Goal: Task Accomplishment & Management: Manage account settings

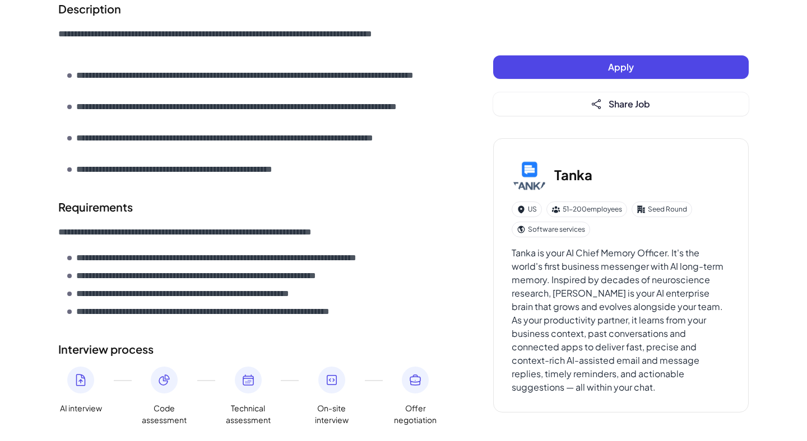
scroll to position [418, 0]
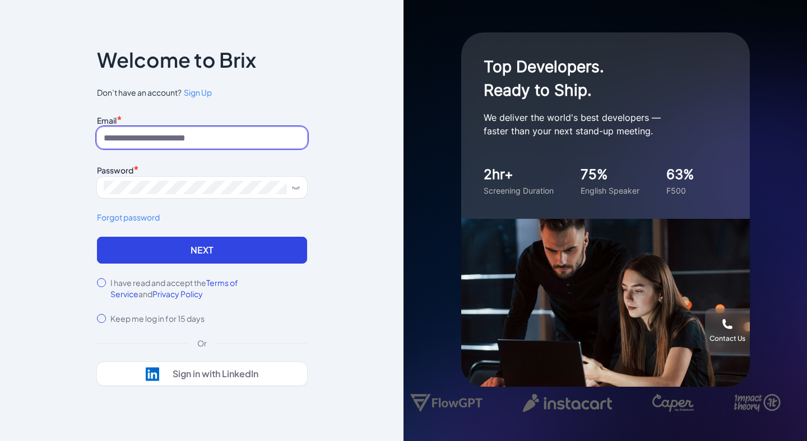
click at [196, 144] on input at bounding box center [202, 137] width 210 height 21
type input "*"
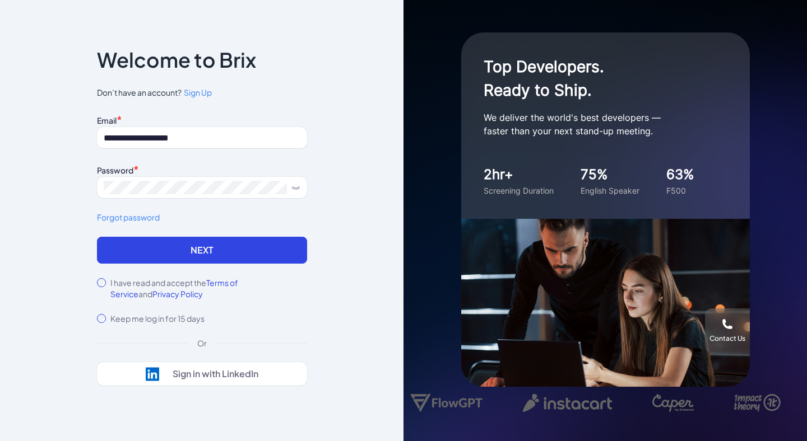
click at [138, 264] on form "**********" at bounding box center [202, 218] width 210 height 212
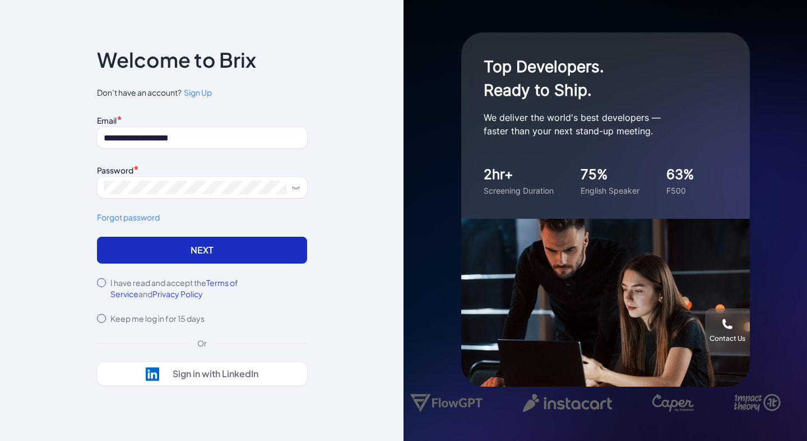
click at [171, 253] on button "Next" at bounding box center [202, 250] width 210 height 27
click at [218, 255] on button "Next" at bounding box center [202, 250] width 210 height 27
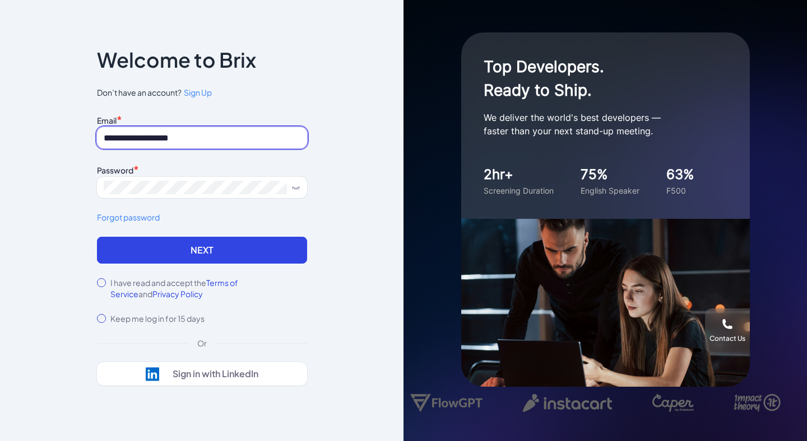
click at [198, 133] on input "**********" at bounding box center [202, 137] width 210 height 21
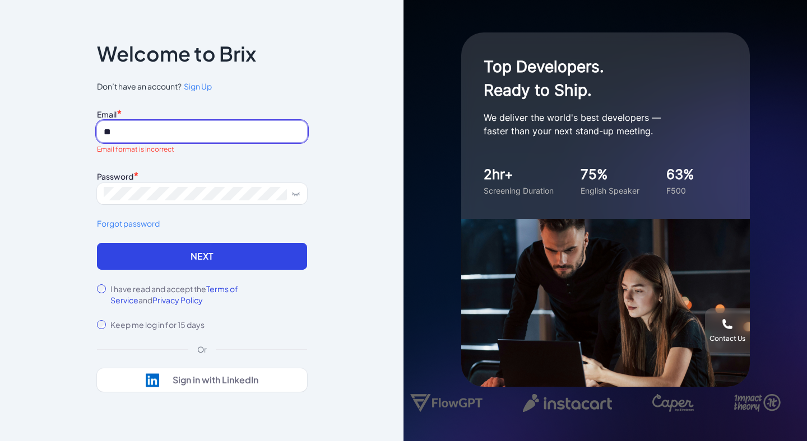
type input "*"
paste input "**********"
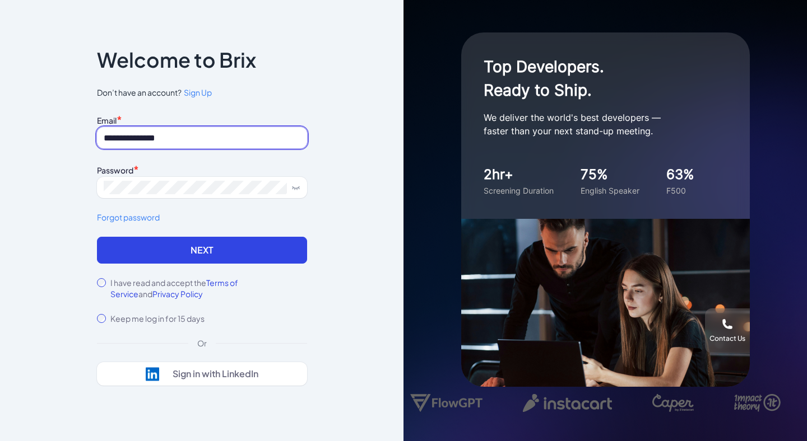
type input "**********"
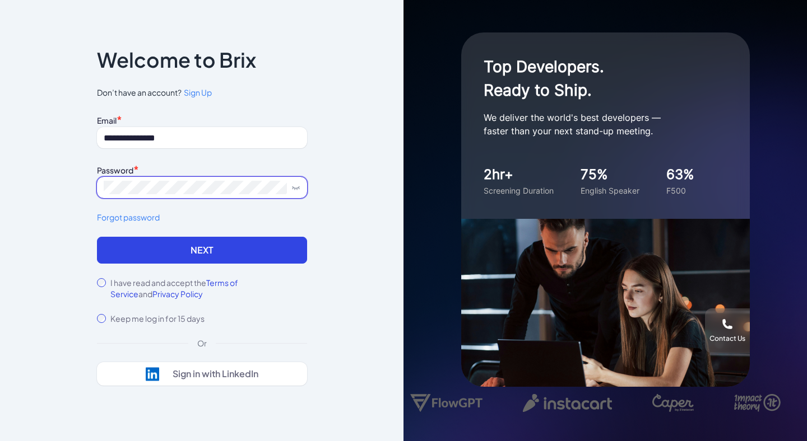
click at [168, 180] on span at bounding box center [202, 187] width 210 height 21
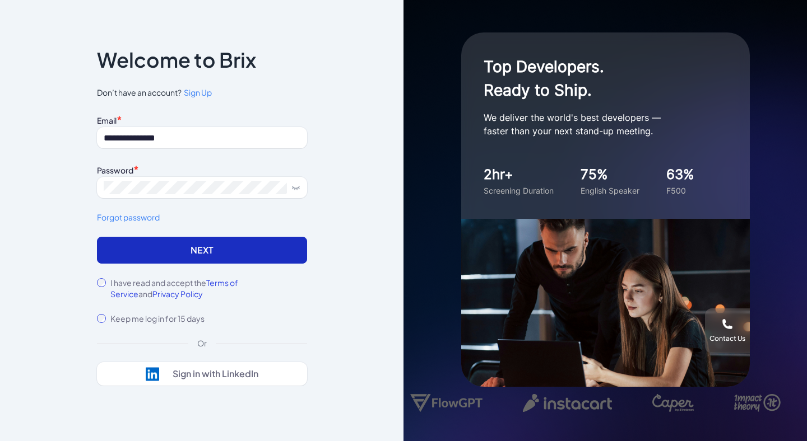
click at [153, 250] on button "Next" at bounding box center [202, 250] width 210 height 27
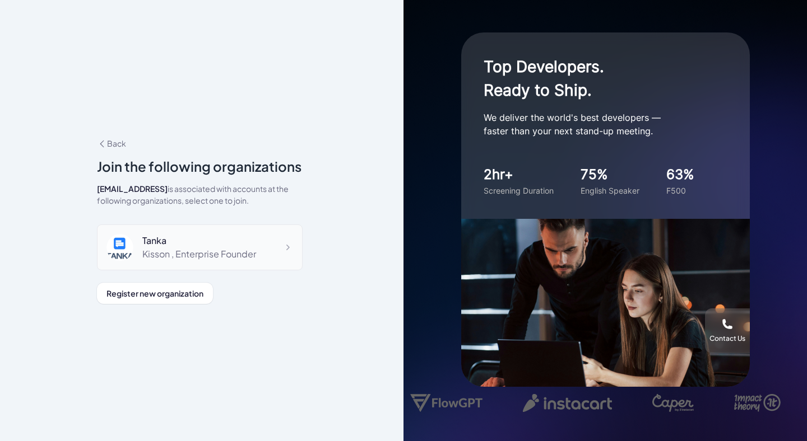
click at [187, 258] on div "Kisson , Enterprise Founder" at bounding box center [199, 254] width 114 height 13
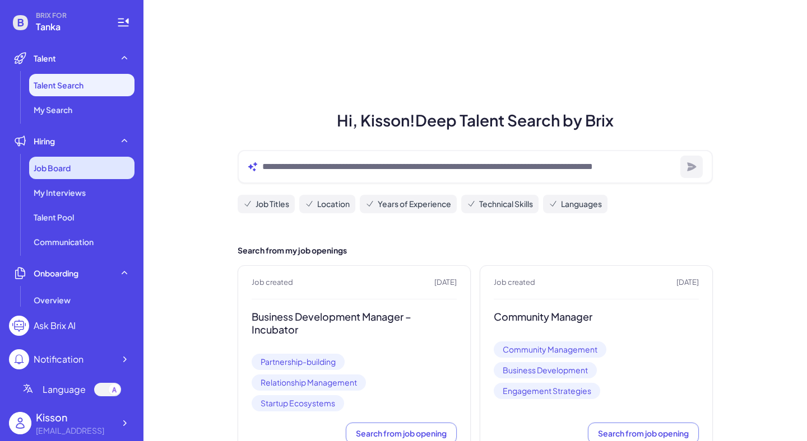
click at [54, 168] on span "Job Board" at bounding box center [52, 167] width 37 height 11
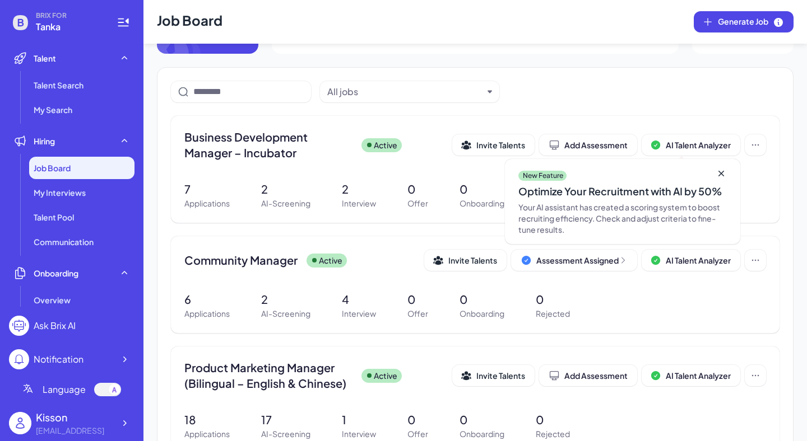
scroll to position [69, 0]
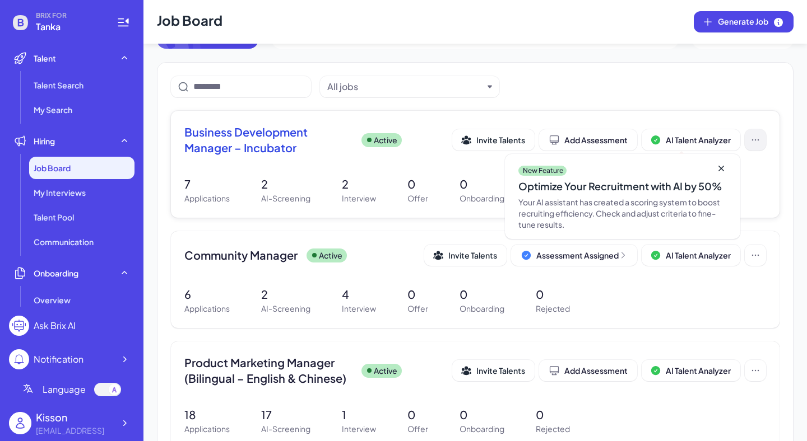
click at [748, 145] on button at bounding box center [755, 139] width 21 height 21
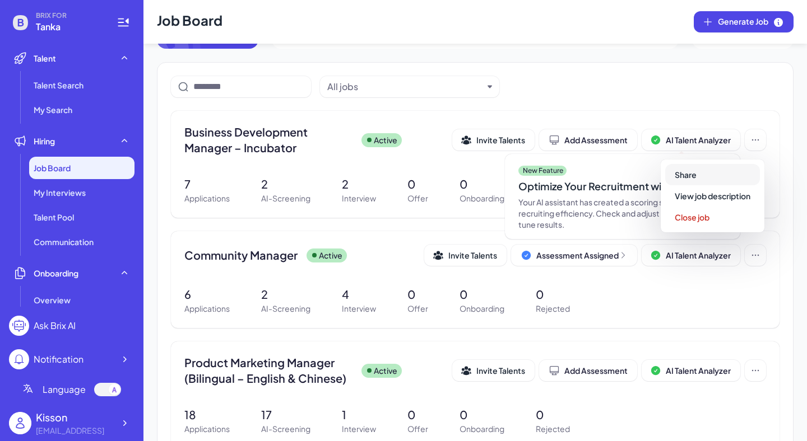
click at [695, 179] on span "Share" at bounding box center [685, 175] width 22 height 10
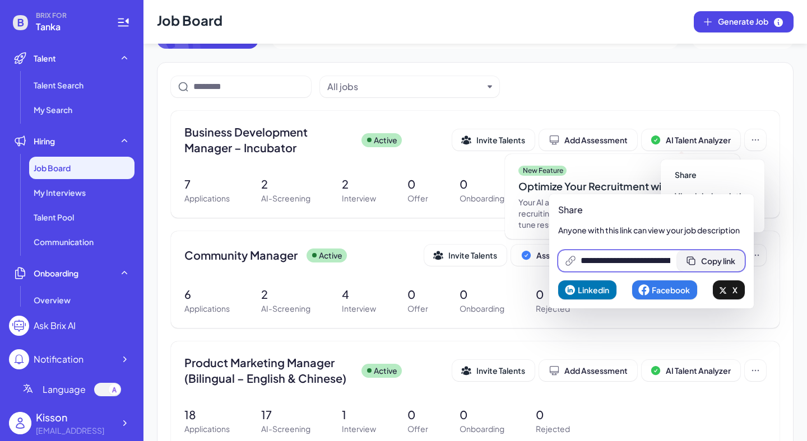
click at [704, 260] on button "Copy link" at bounding box center [711, 260] width 68 height 21
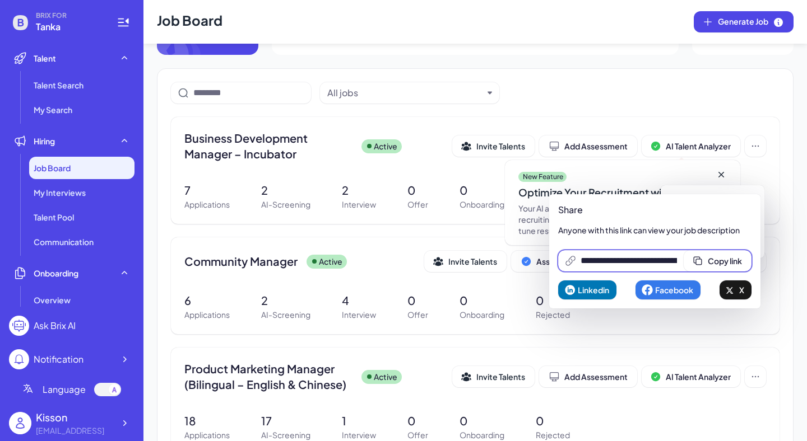
scroll to position [0, 0]
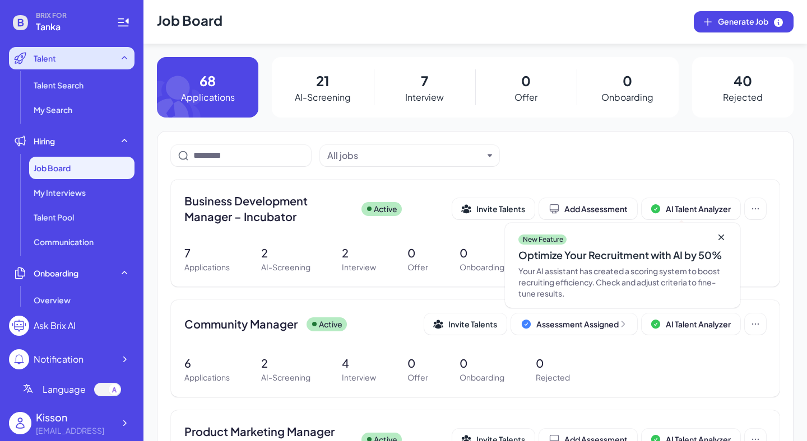
click at [64, 65] on div "Talent" at bounding box center [71, 58] width 125 height 22
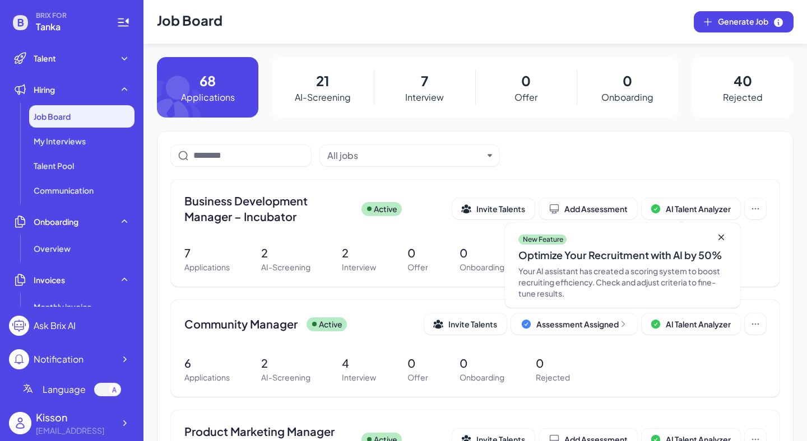
click at [78, 121] on div "Job Board" at bounding box center [81, 116] width 105 height 22
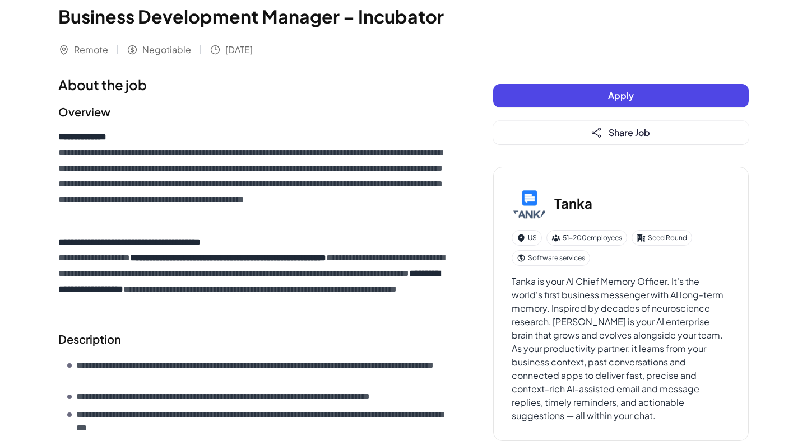
scroll to position [80, 0]
